Goal: Transaction & Acquisition: Obtain resource

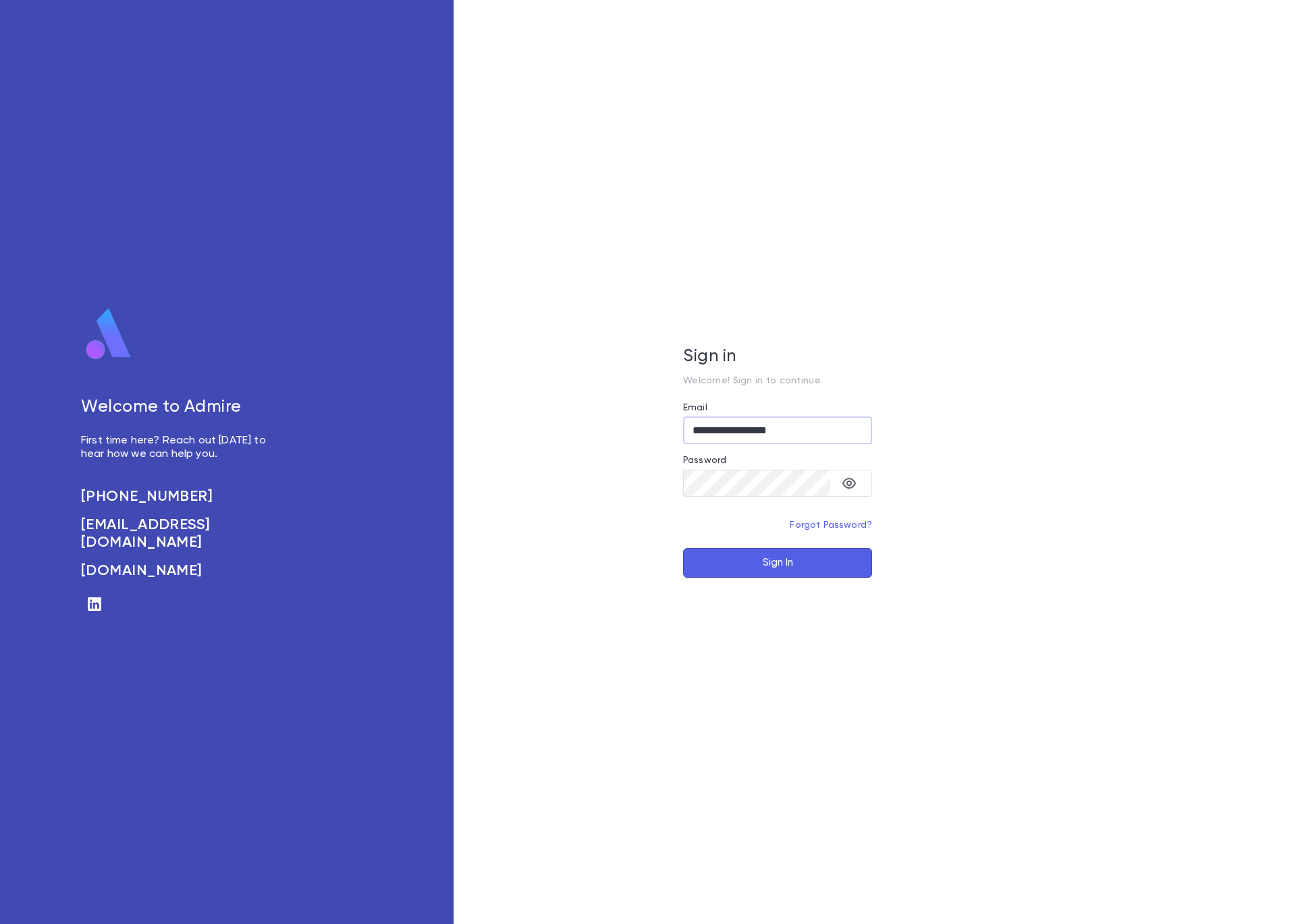
click at [764, 554] on button "Sign In" at bounding box center [778, 562] width 189 height 30
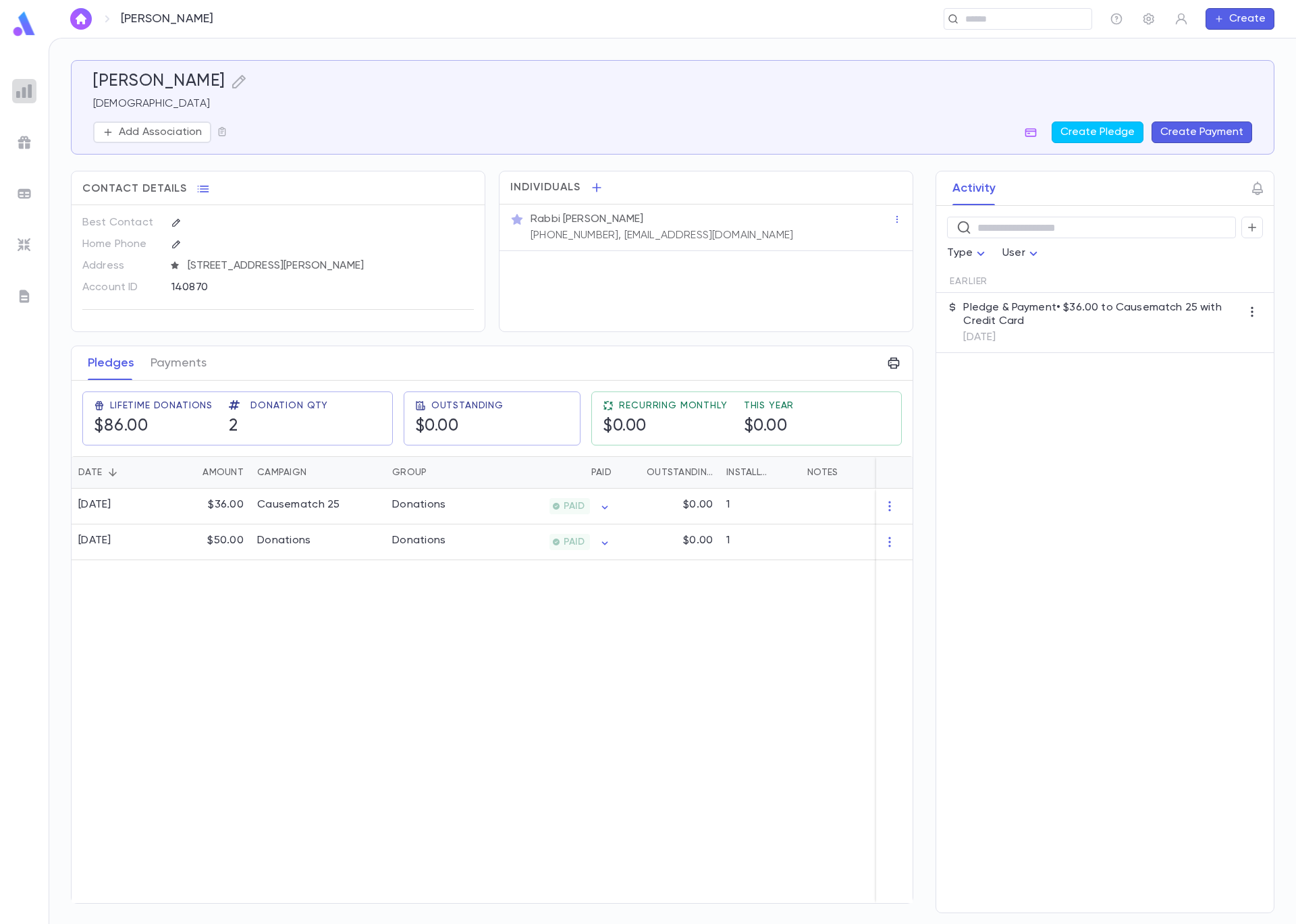
click at [25, 99] on img at bounding box center [24, 91] width 17 height 17
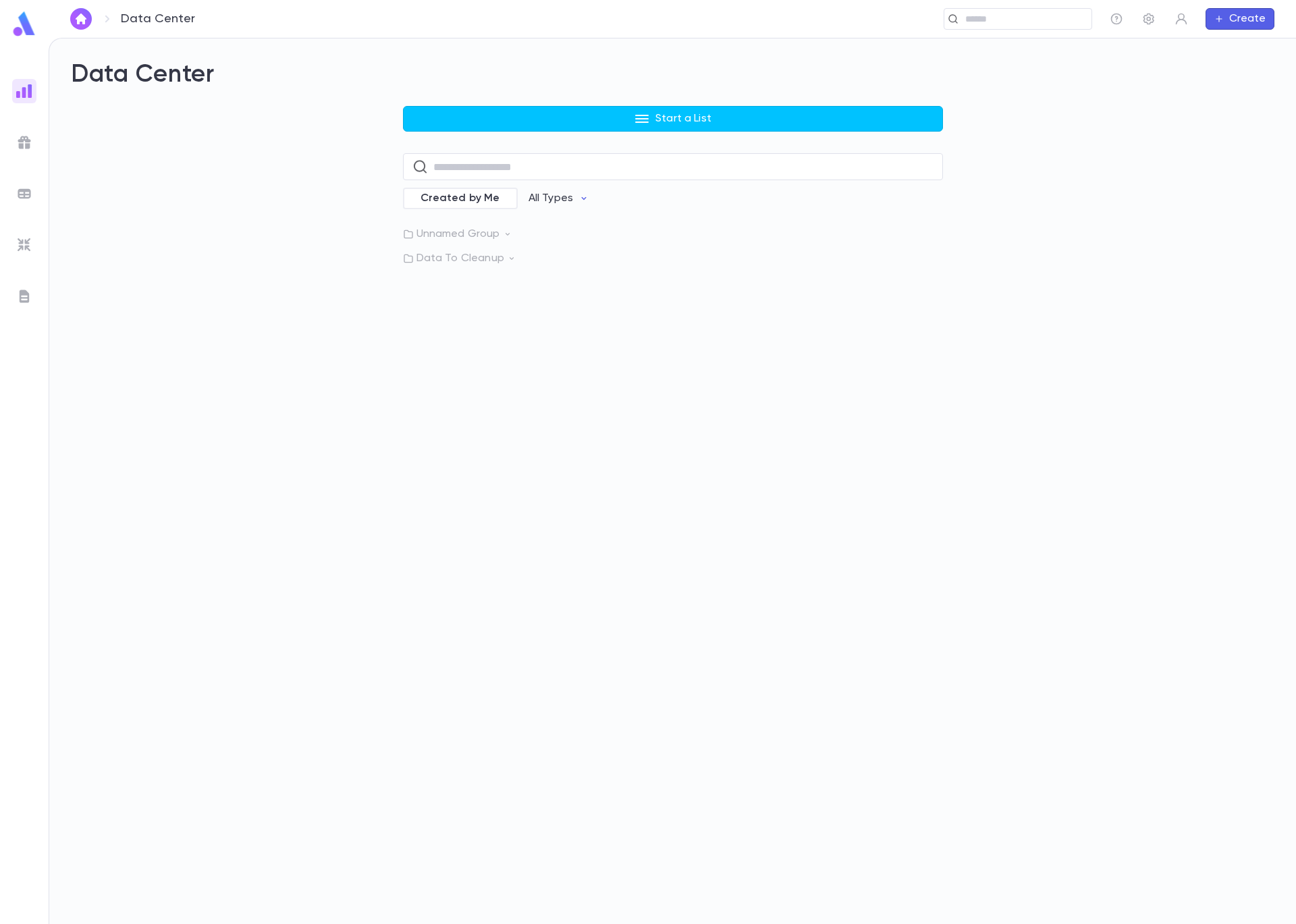
click at [28, 151] on div at bounding box center [24, 142] width 24 height 24
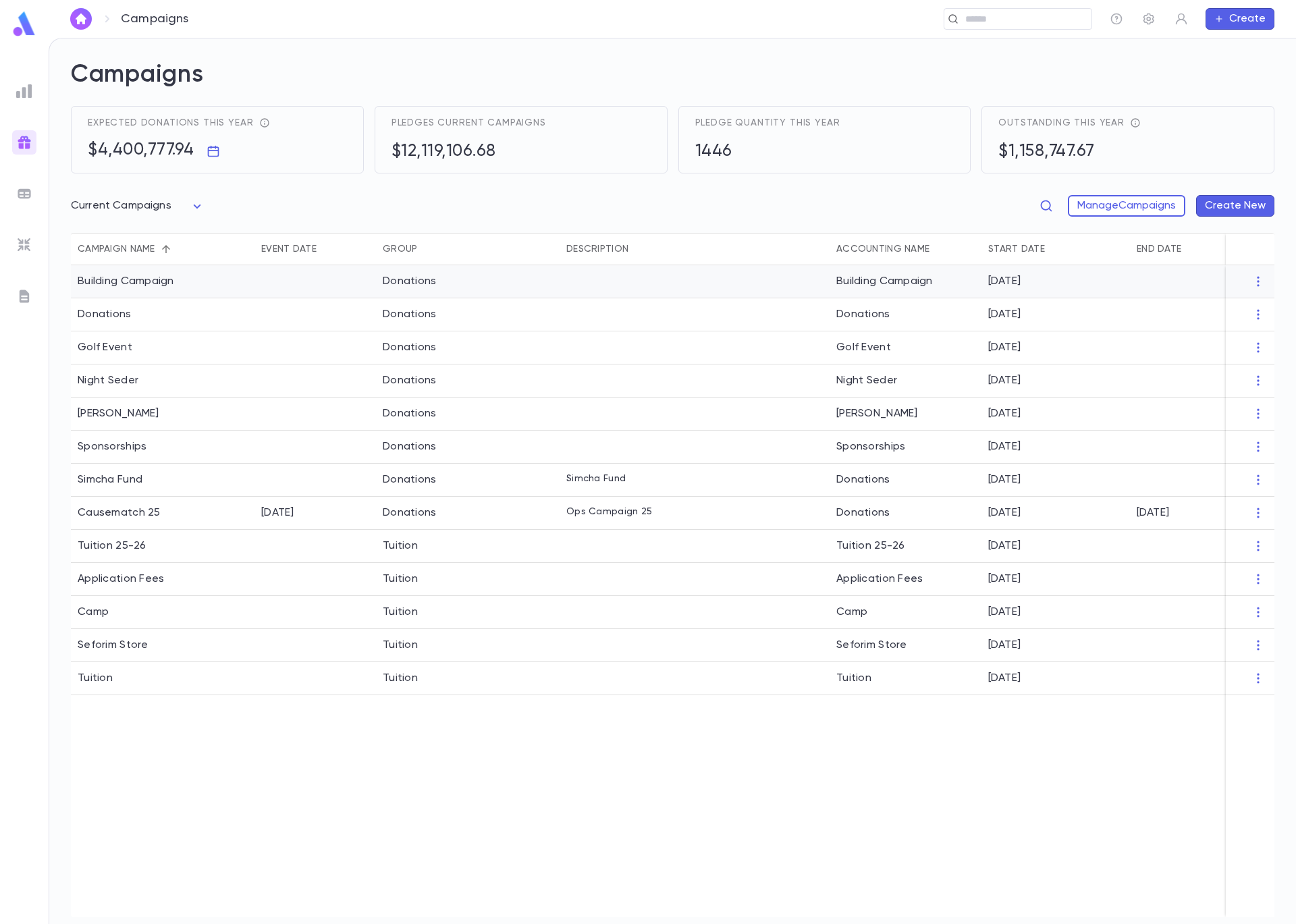
click at [299, 286] on div at bounding box center [315, 281] width 122 height 33
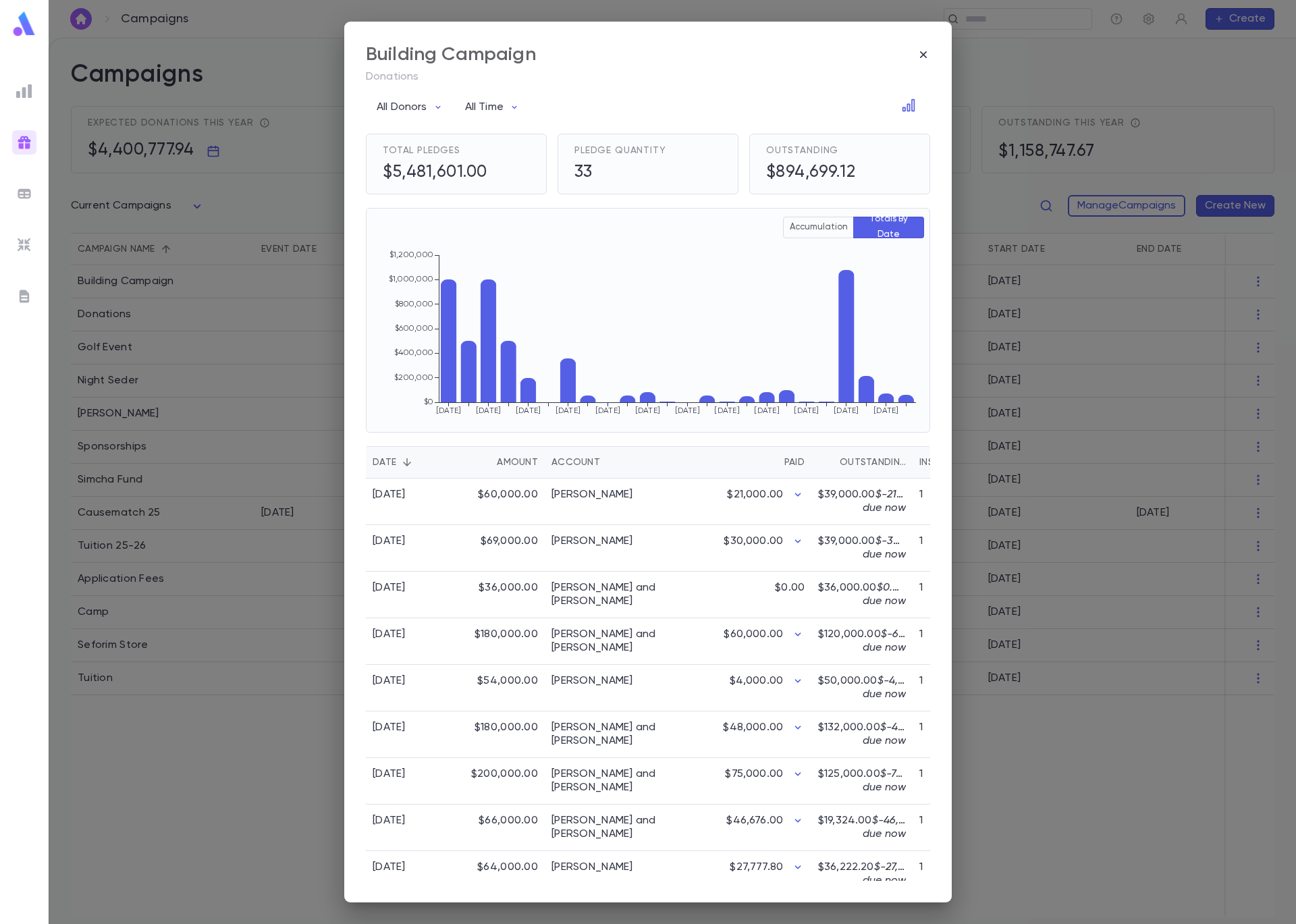
click at [815, 223] on button "Accumulation" at bounding box center [819, 227] width 71 height 22
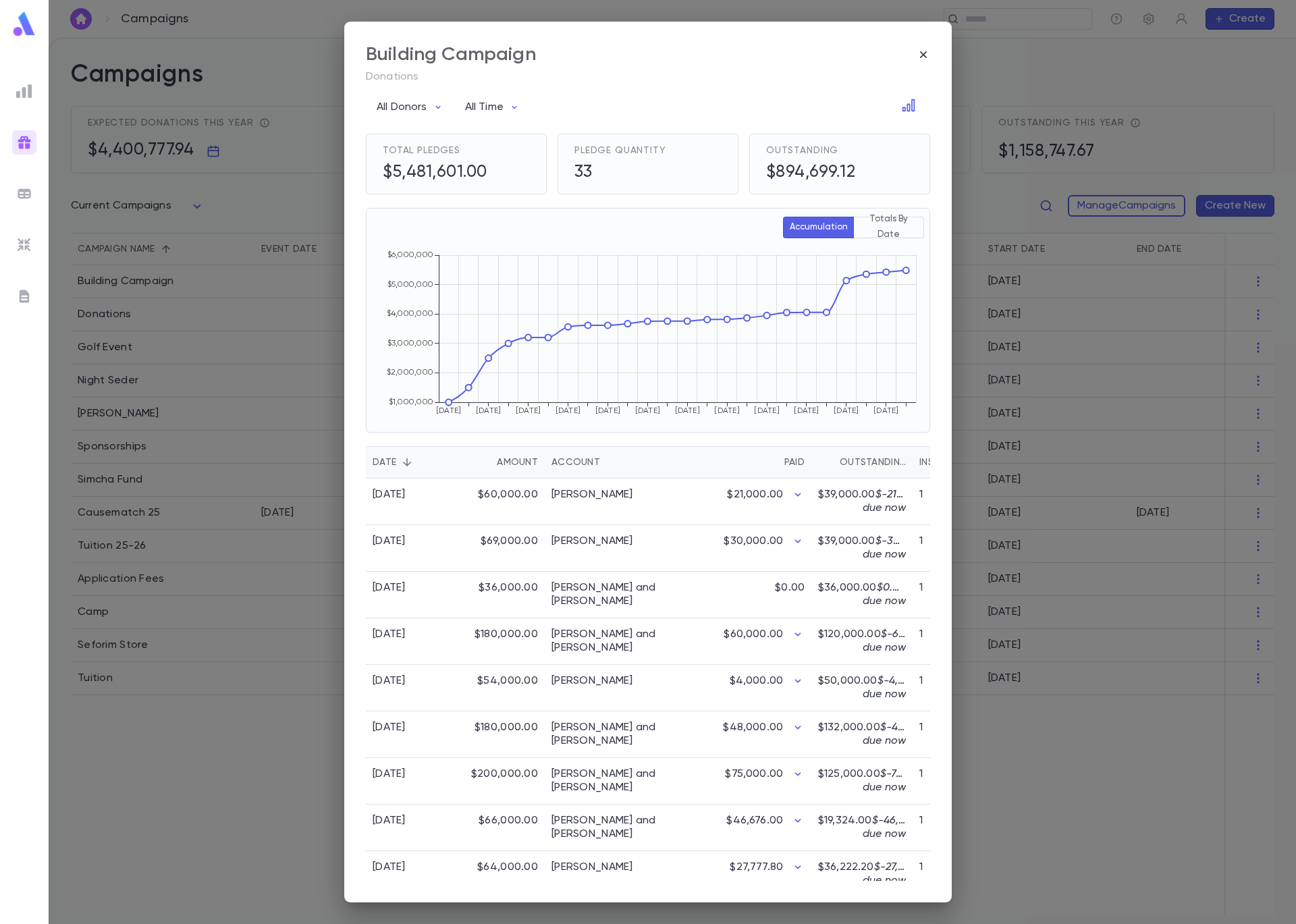
click at [874, 229] on button "Totals By Date" at bounding box center [888, 227] width 71 height 22
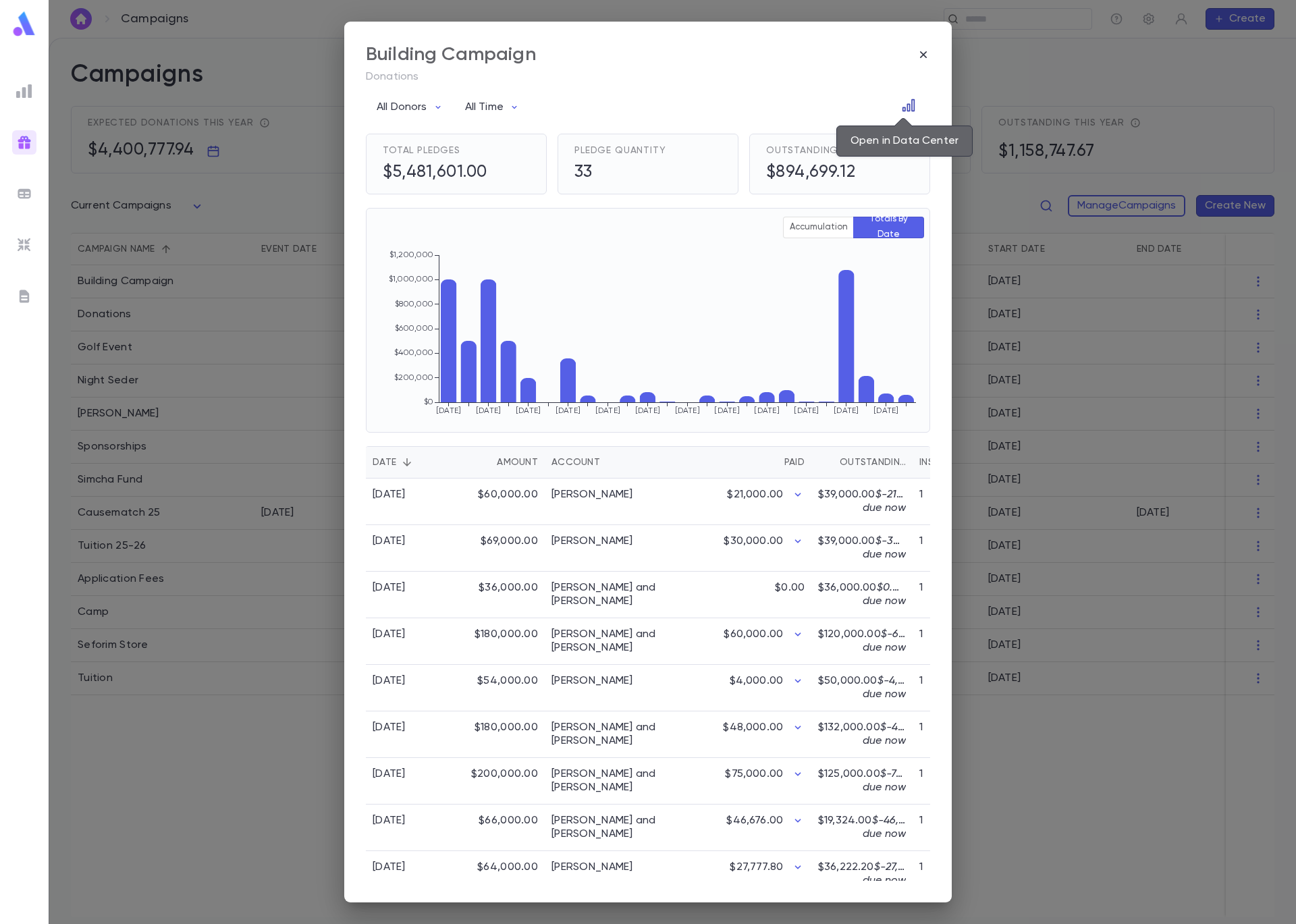
click at [904, 103] on icon "Open in Data Center" at bounding box center [909, 105] width 12 height 12
click at [276, 259] on div "Building Campaign Donations All Donors All Time Total Pledges $5,481,601.00 Ple…" at bounding box center [648, 462] width 1296 height 924
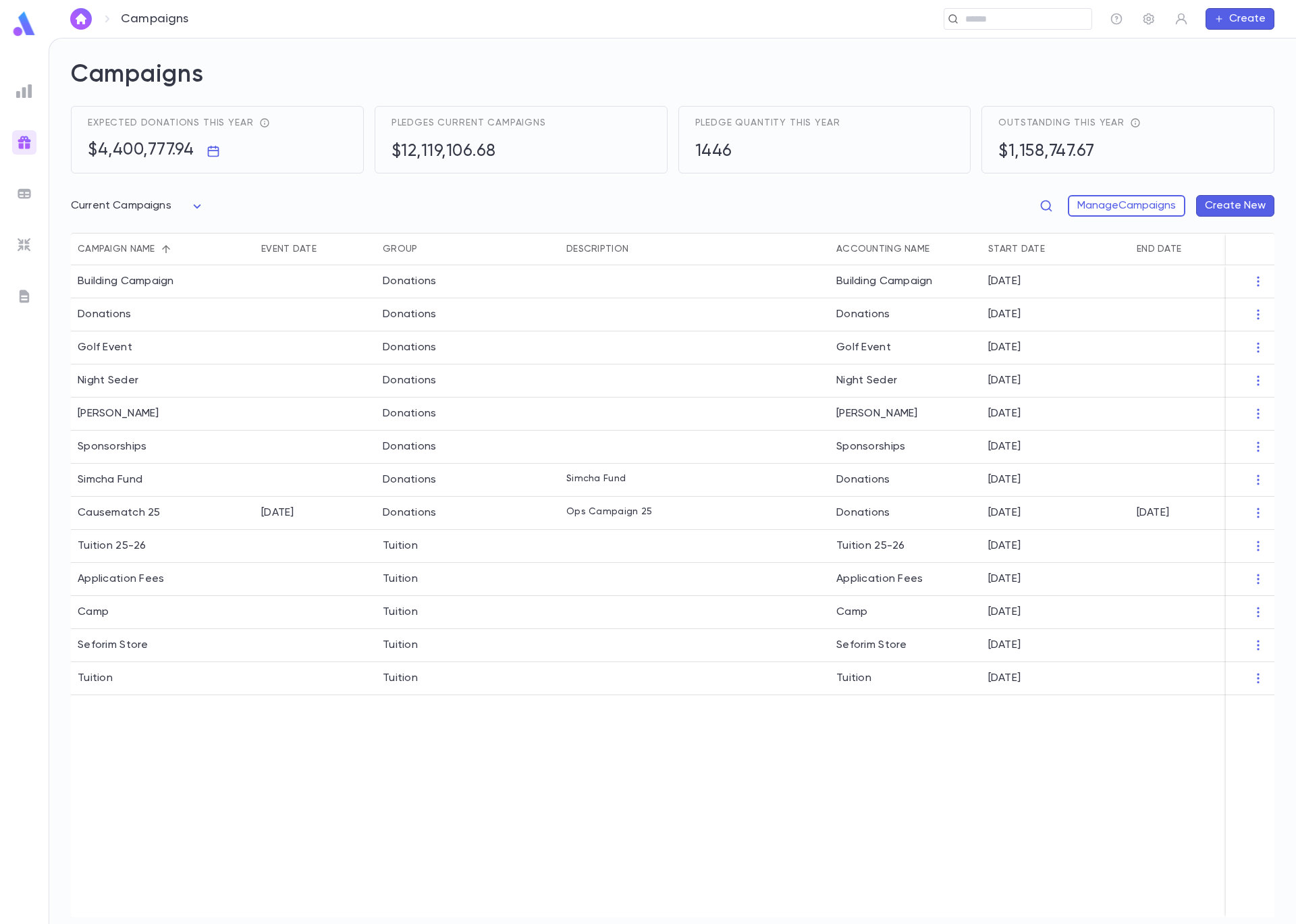
click at [17, 144] on img at bounding box center [24, 142] width 17 height 17
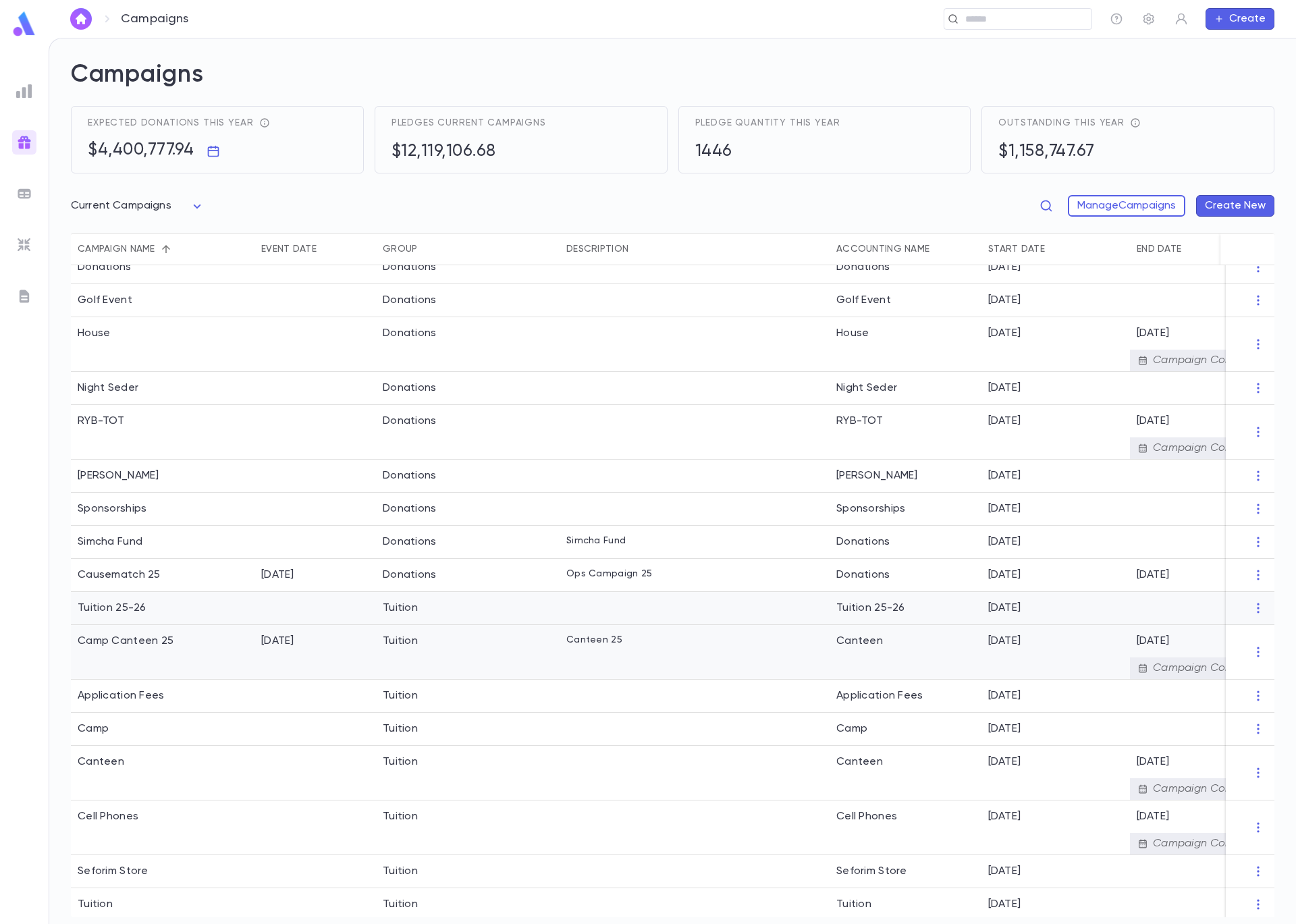
scroll to position [57, 0]
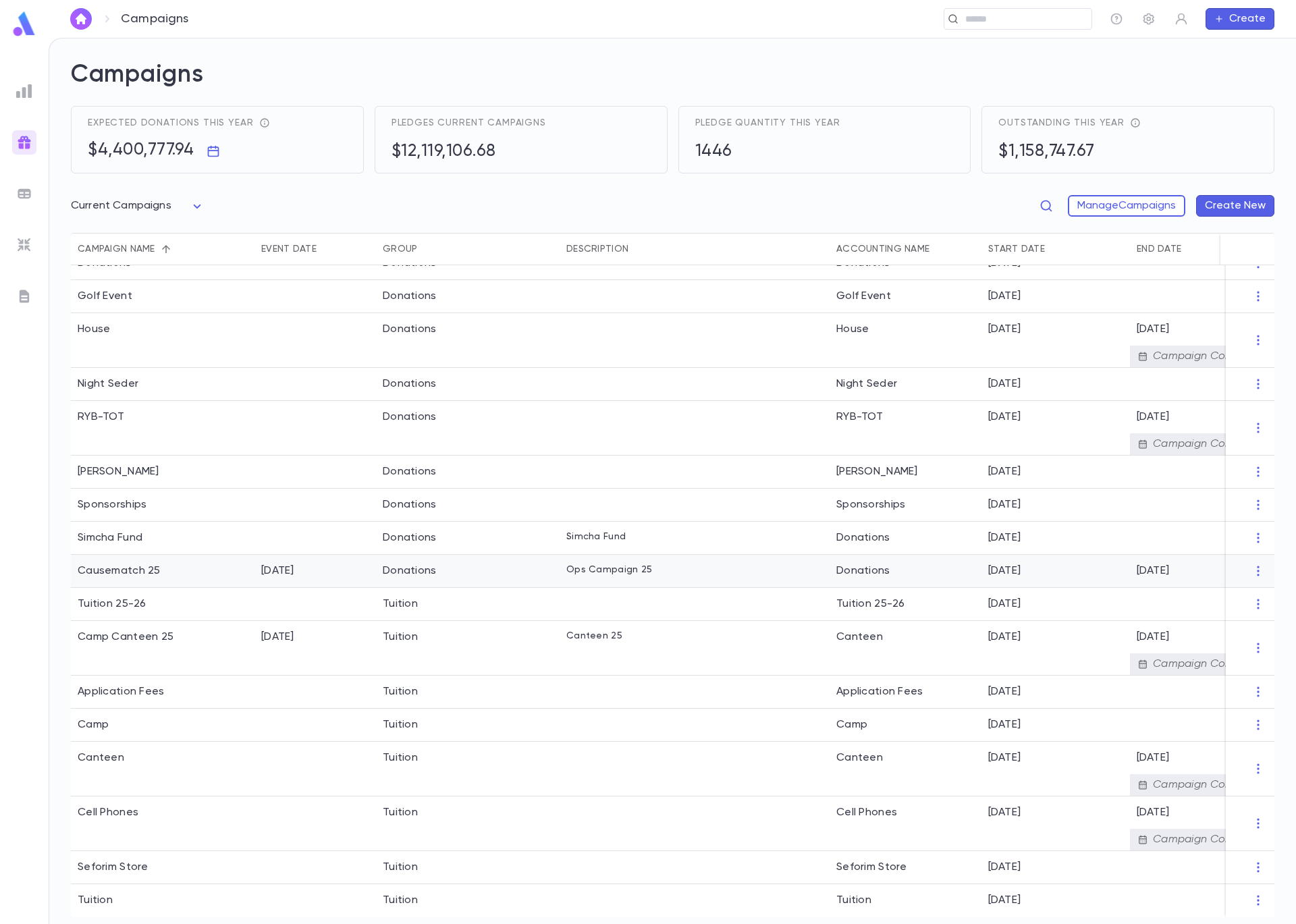
click at [168, 569] on div "Causematch 25" at bounding box center [162, 571] width 184 height 33
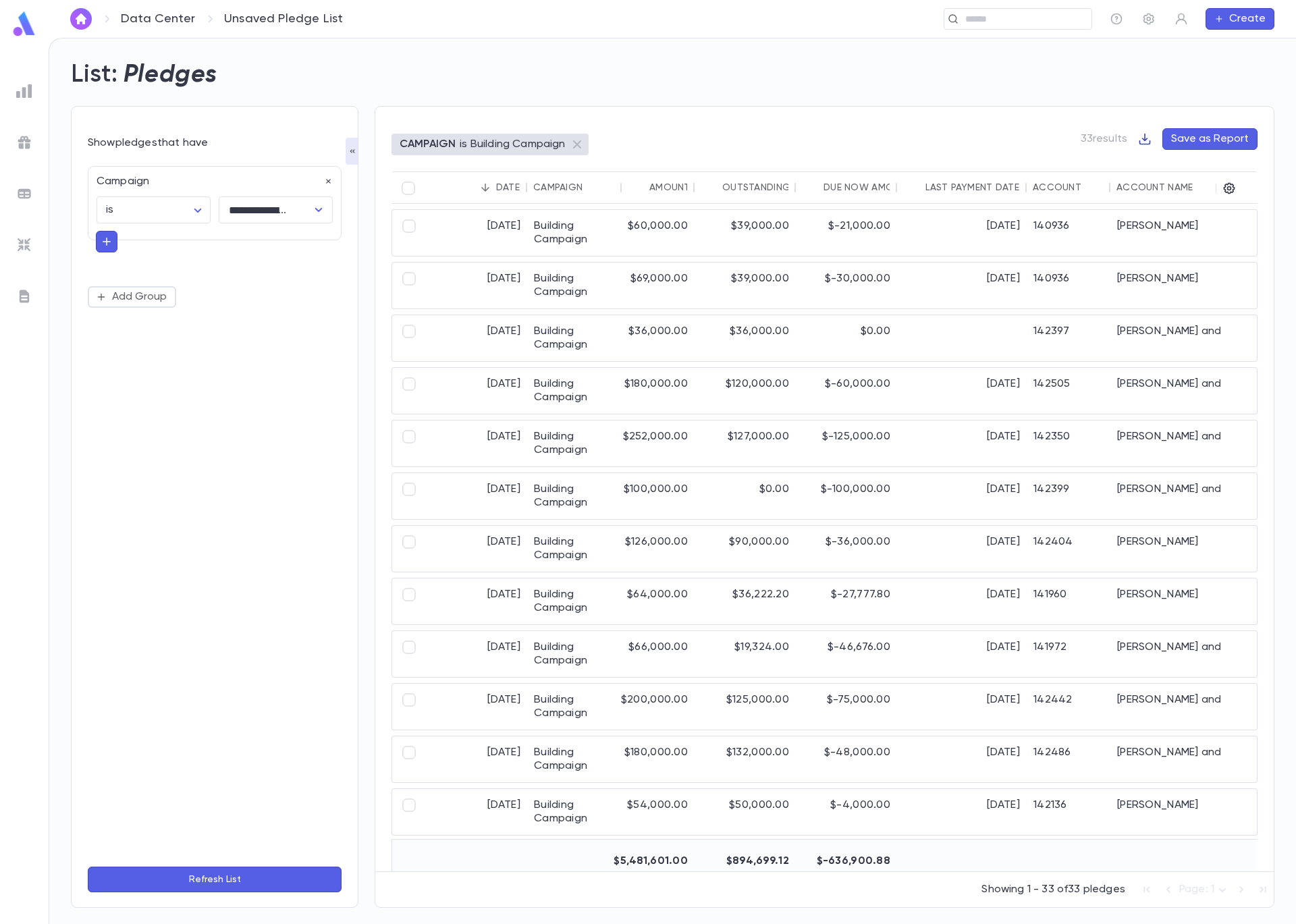
click at [1145, 137] on icon "button" at bounding box center [1145, 139] width 14 height 14
click at [1179, 165] on li "Download CSV" at bounding box center [1192, 166] width 97 height 22
